Goal: Task Accomplishment & Management: Complete application form

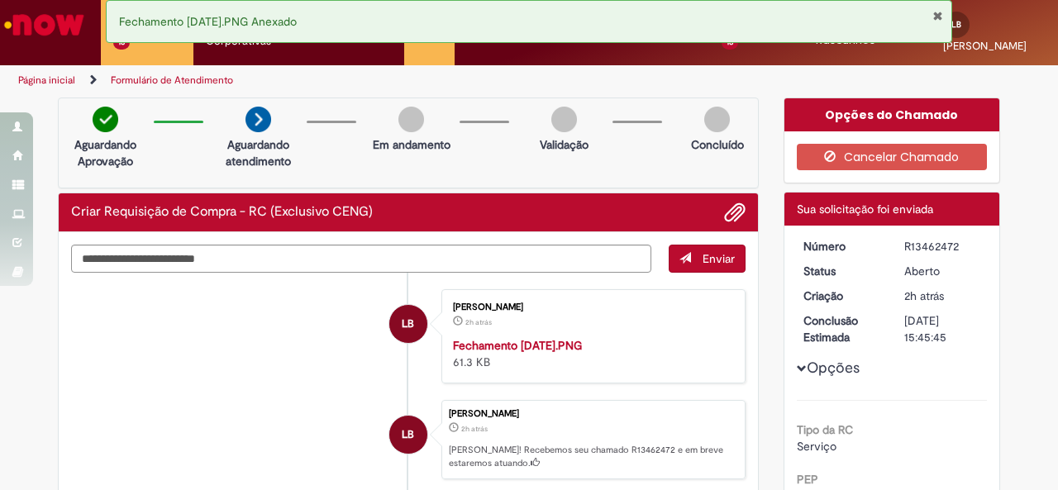
click at [56, 31] on img "Ir para a Homepage" at bounding box center [44, 24] width 85 height 33
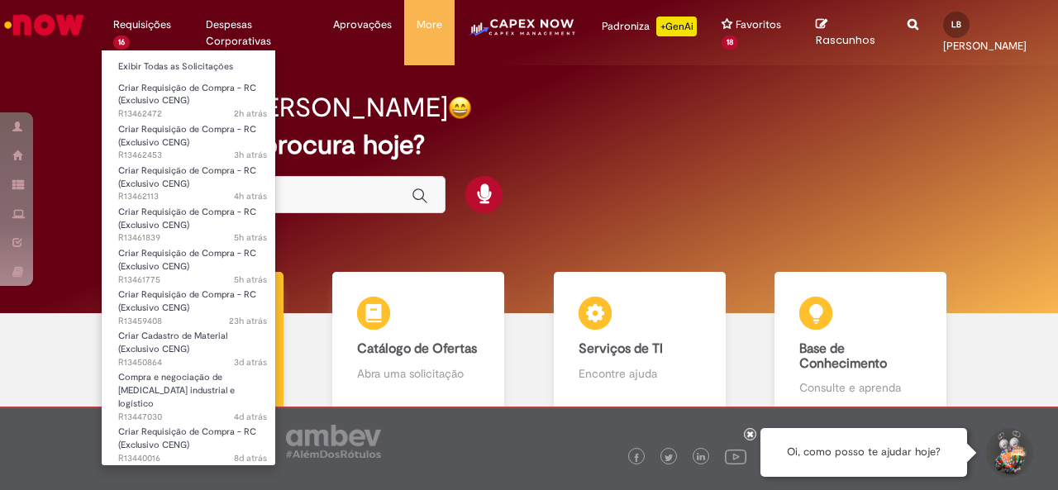
scroll to position [88, 0]
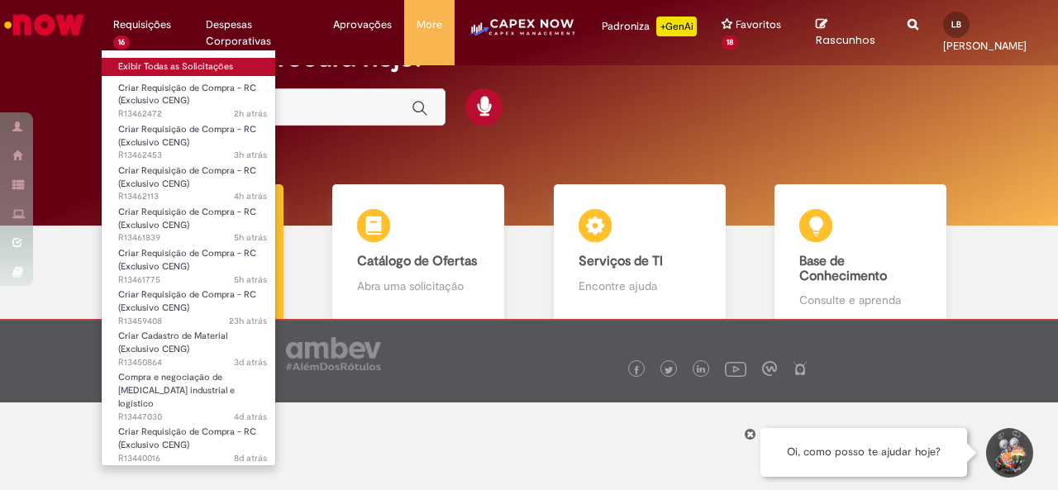
click at [155, 68] on link "Exibir Todas as Solicitações" at bounding box center [193, 67] width 182 height 18
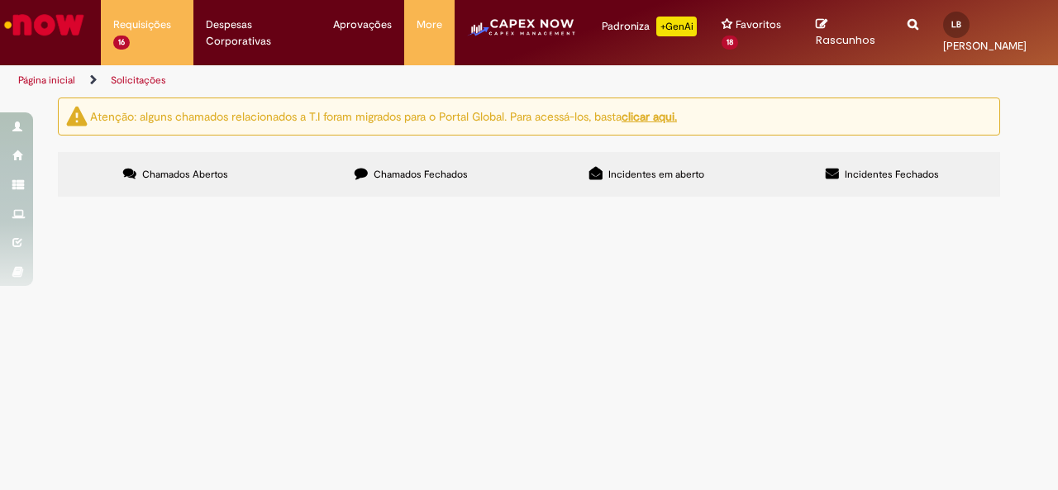
scroll to position [165, 0]
click at [0, 0] on span "Criar Requisição de Compra - RC (Exclusivo CENG)" at bounding box center [0, 0] width 0 height 0
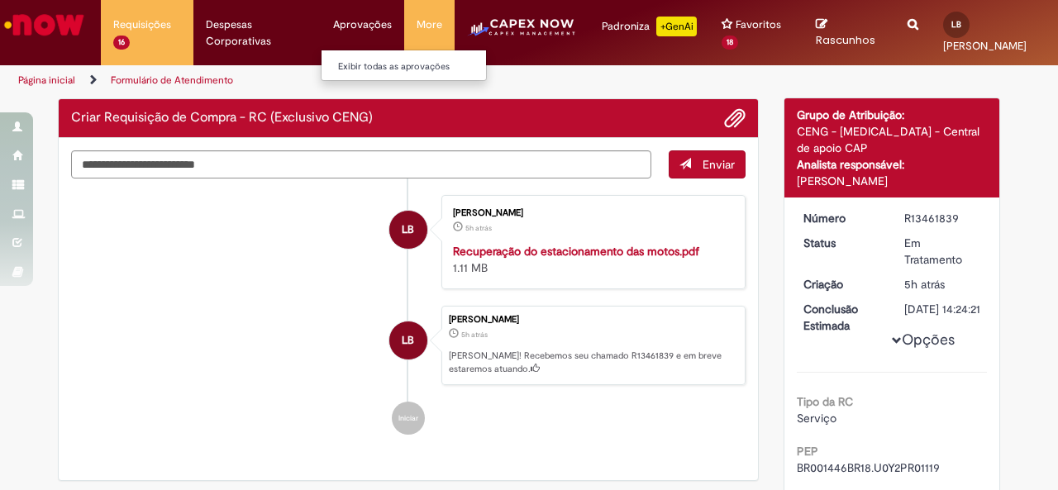
scroll to position [12, 0]
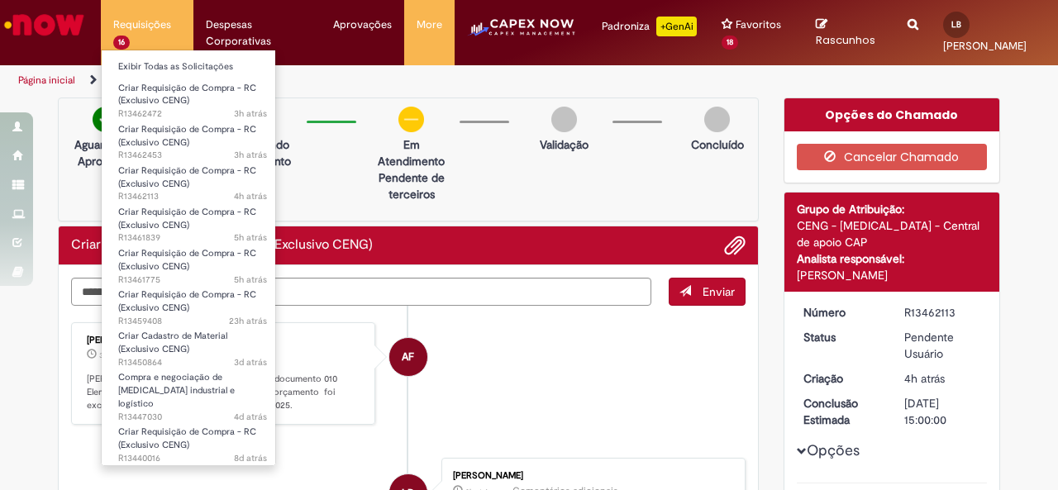
scroll to position [198, 0]
